Goal: Find specific page/section: Find specific page/section

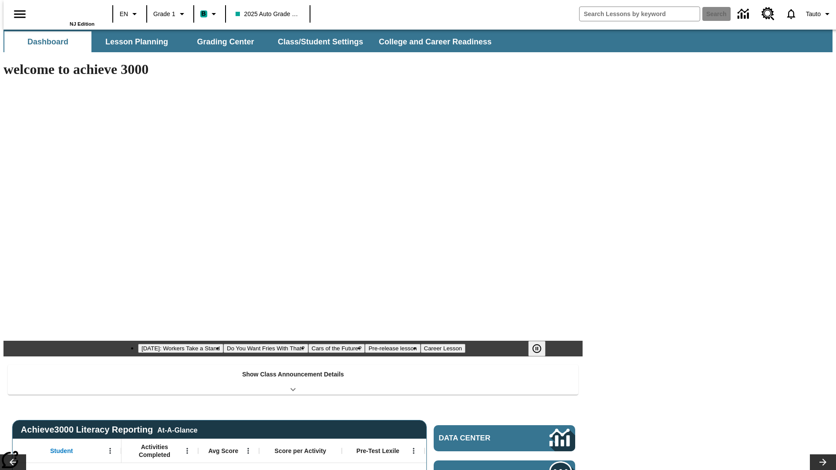
type input "-1"
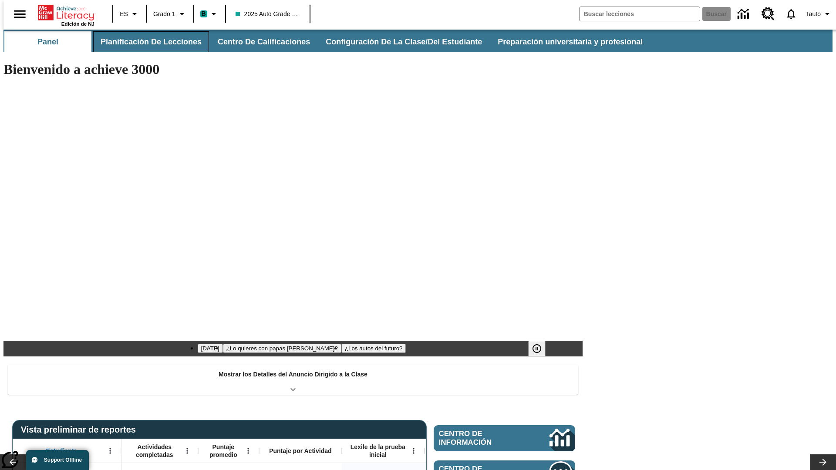
click at [146, 42] on button "Planificación de lecciones" at bounding box center [151, 41] width 116 height 21
